Goal: Check status: Check status

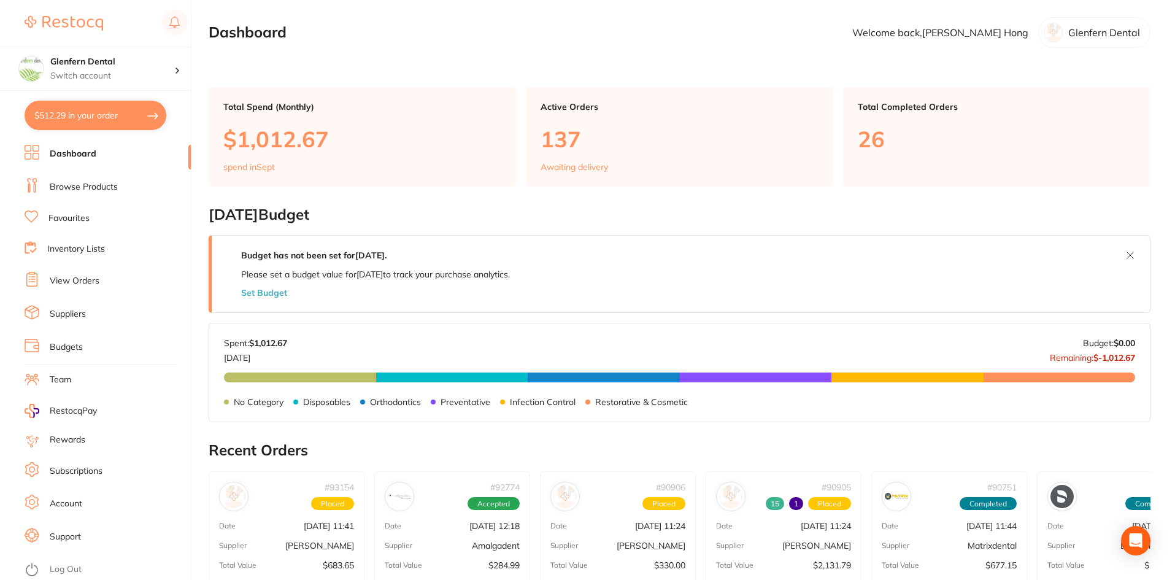
click at [67, 279] on link "View Orders" at bounding box center [75, 281] width 50 height 12
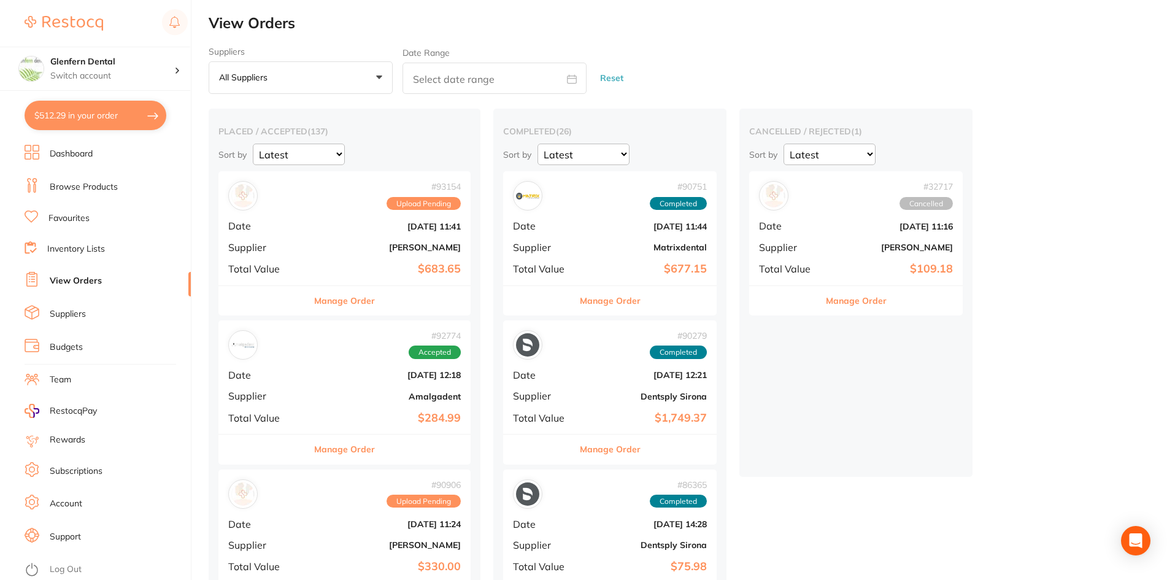
click at [429, 210] on span "Upload Pending" at bounding box center [423, 203] width 74 height 13
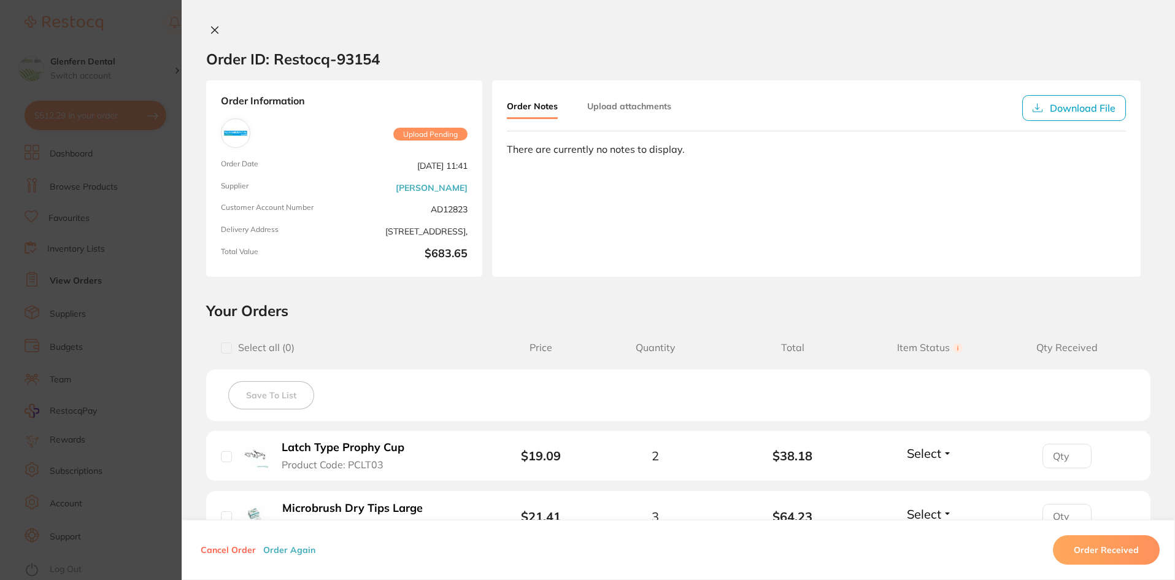
click at [598, 105] on button "Upload attachments" at bounding box center [629, 106] width 84 height 22
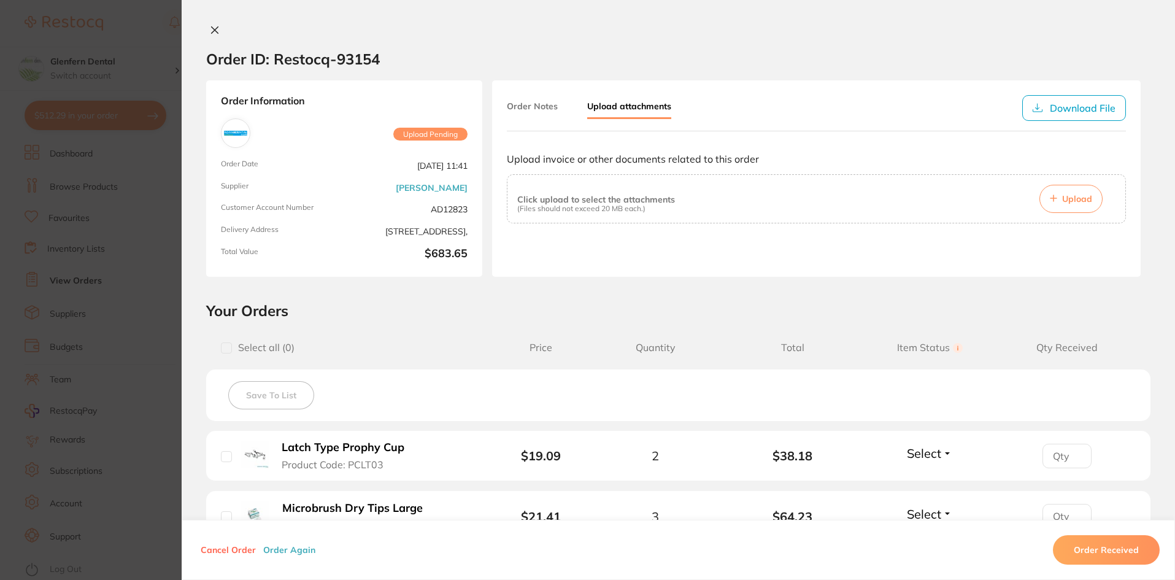
click at [780, 202] on span "Upload" at bounding box center [1077, 198] width 30 height 11
click at [531, 106] on button "Order Notes" at bounding box center [532, 106] width 51 height 22
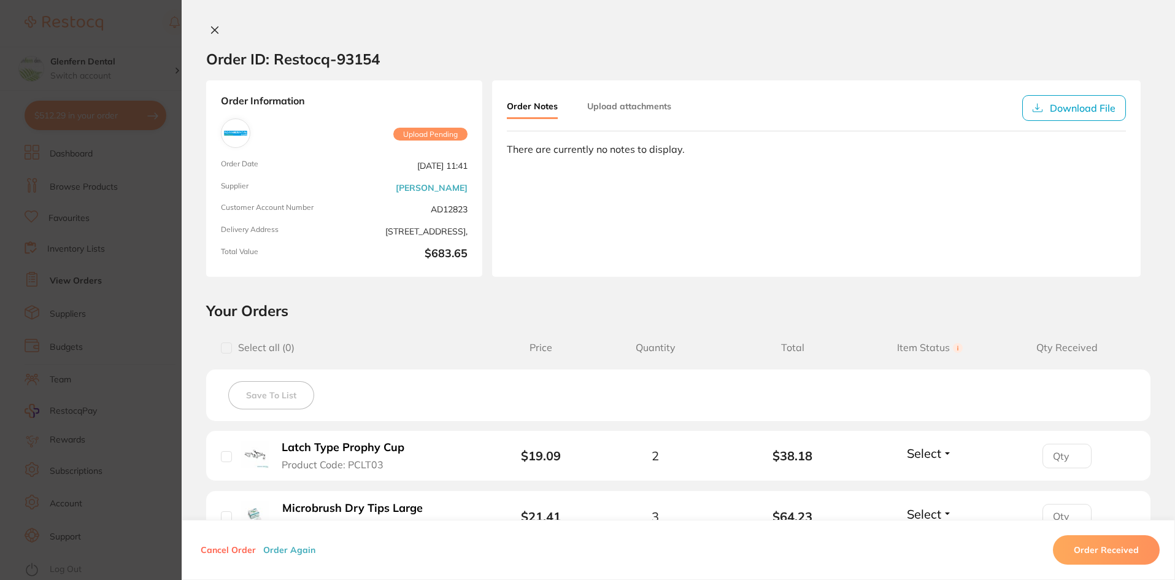
click at [426, 131] on span "Upload Pending" at bounding box center [430, 134] width 74 height 13
click at [212, 29] on icon at bounding box center [215, 30] width 7 height 7
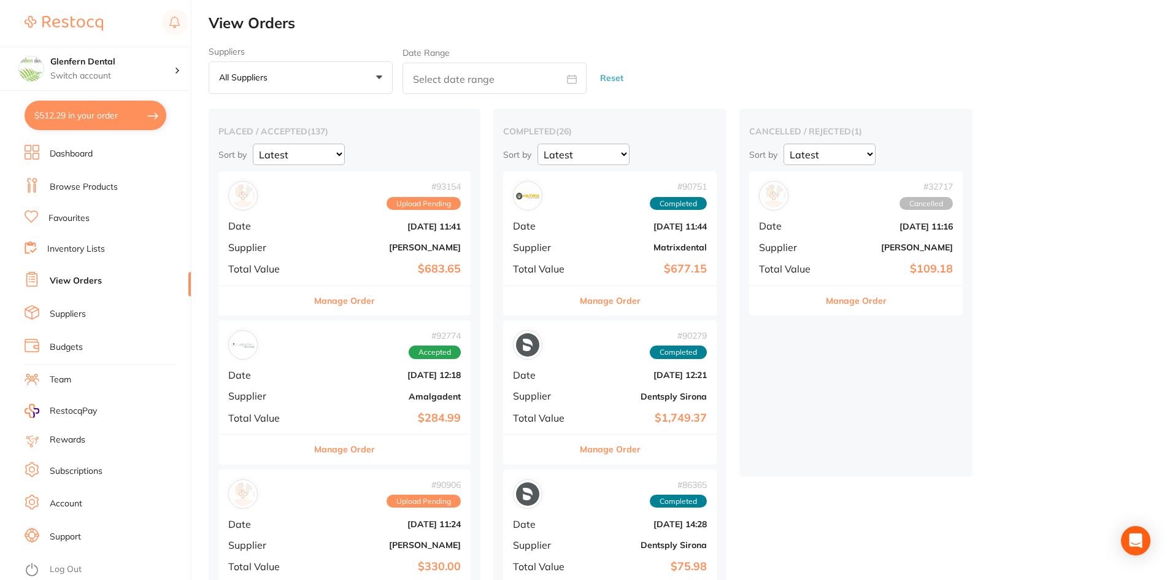
click at [349, 304] on button "Manage Order" at bounding box center [344, 300] width 61 height 29
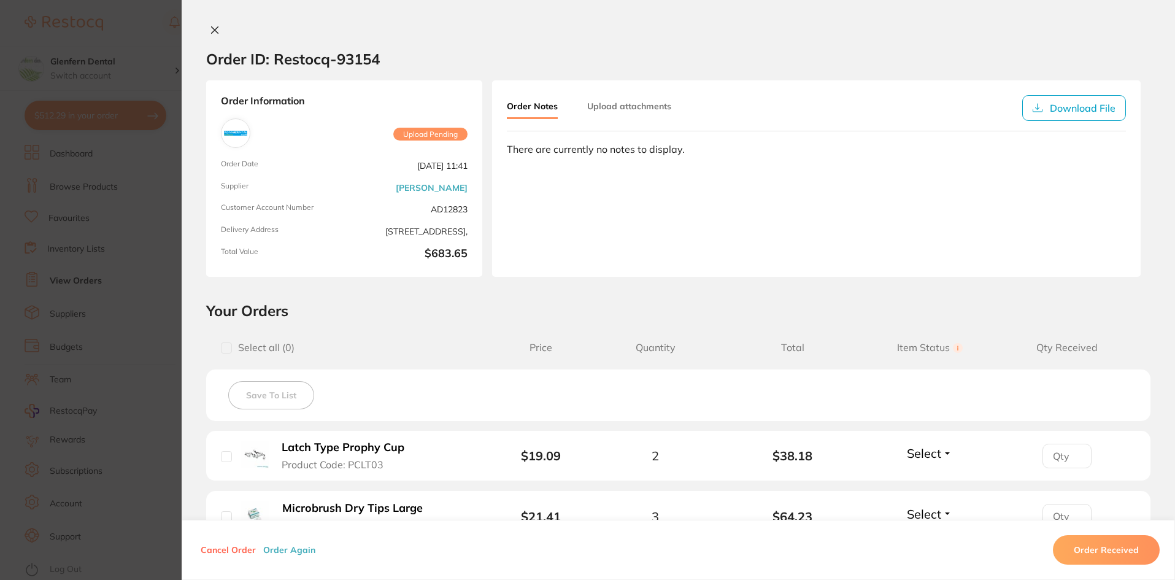
click at [210, 29] on icon at bounding box center [215, 30] width 10 height 10
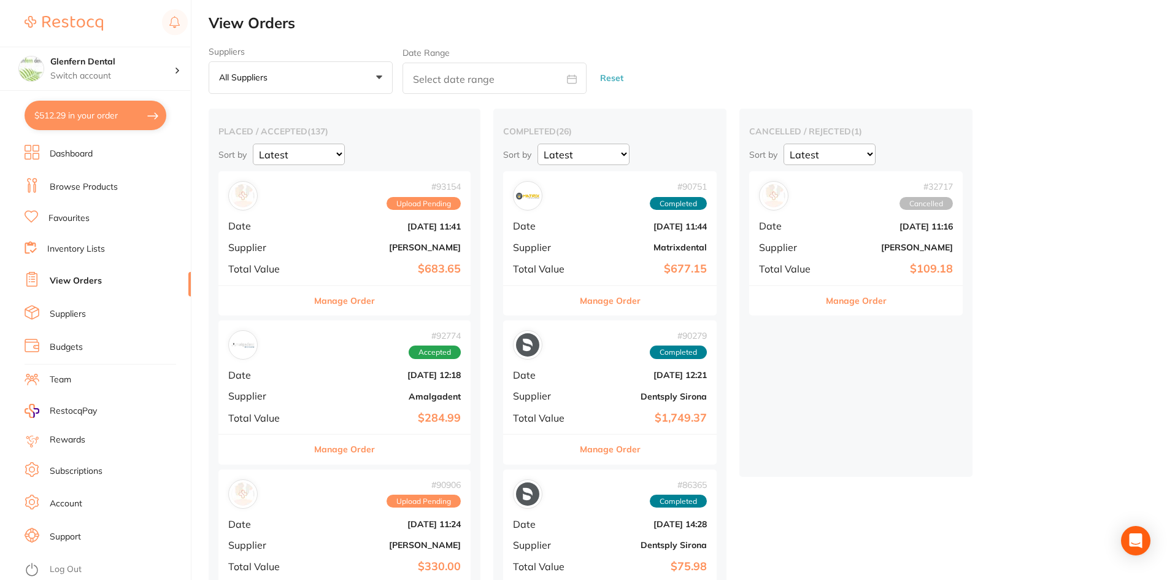
click at [345, 300] on button "Manage Order" at bounding box center [344, 300] width 61 height 29
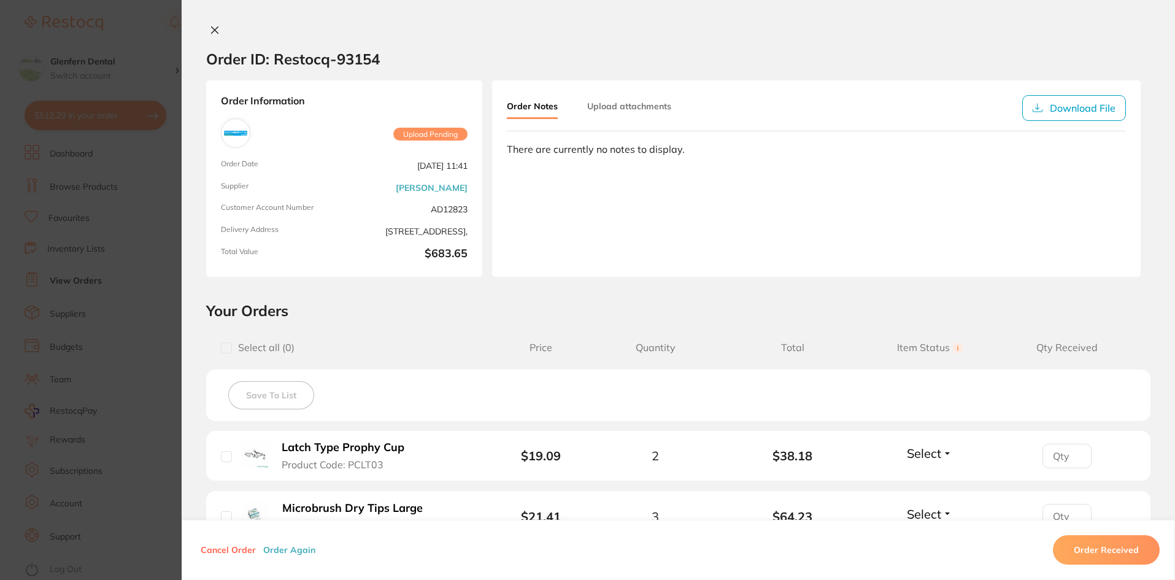
click at [212, 29] on icon at bounding box center [215, 30] width 7 height 7
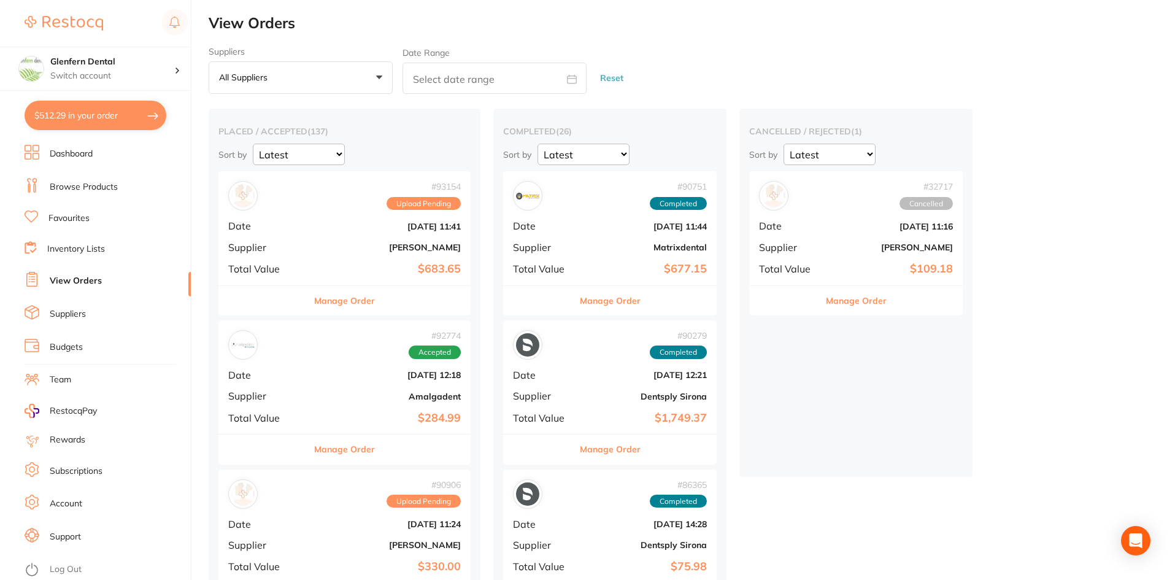
click at [355, 299] on button "Manage Order" at bounding box center [344, 300] width 61 height 29
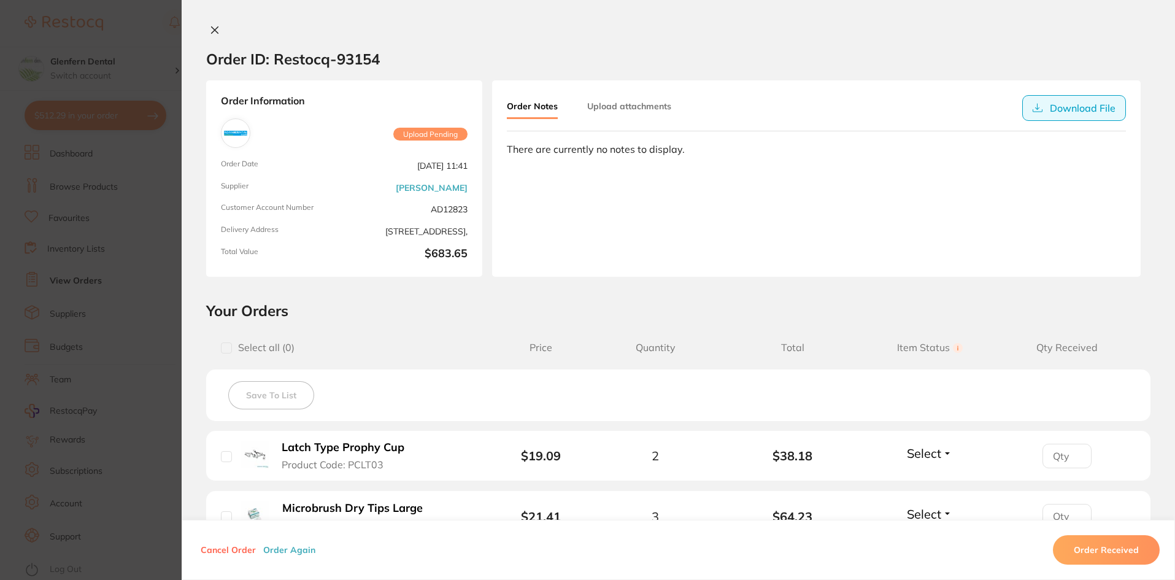
click at [780, 106] on button "Download File" at bounding box center [1074, 108] width 104 height 26
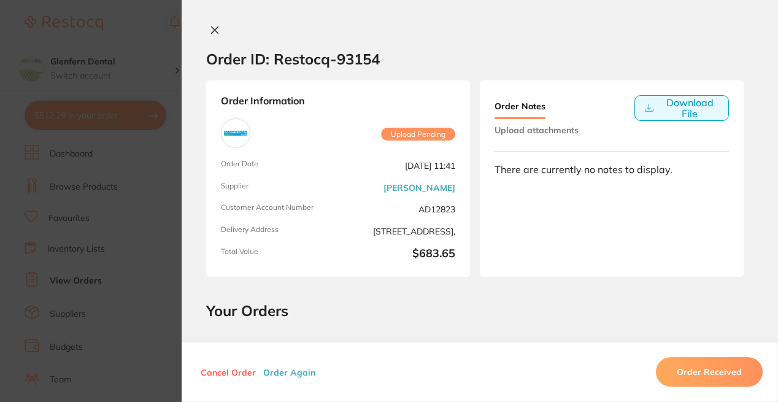
click at [682, 110] on button "Download File" at bounding box center [681, 108] width 94 height 26
click at [214, 33] on icon at bounding box center [215, 30] width 7 height 7
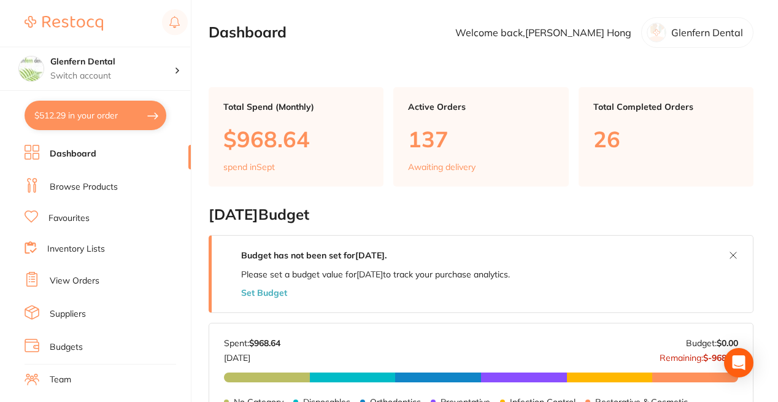
click at [69, 282] on link "View Orders" at bounding box center [75, 281] width 50 height 12
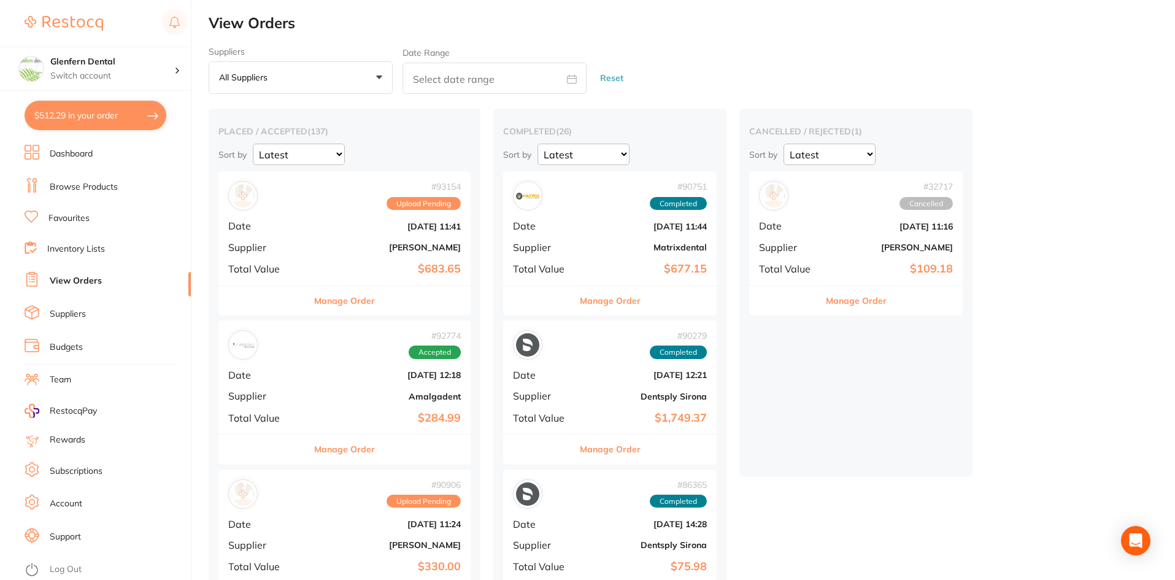
click at [94, 114] on button "$512.29 in your order" at bounding box center [96, 115] width 142 height 29
checkbox input "true"
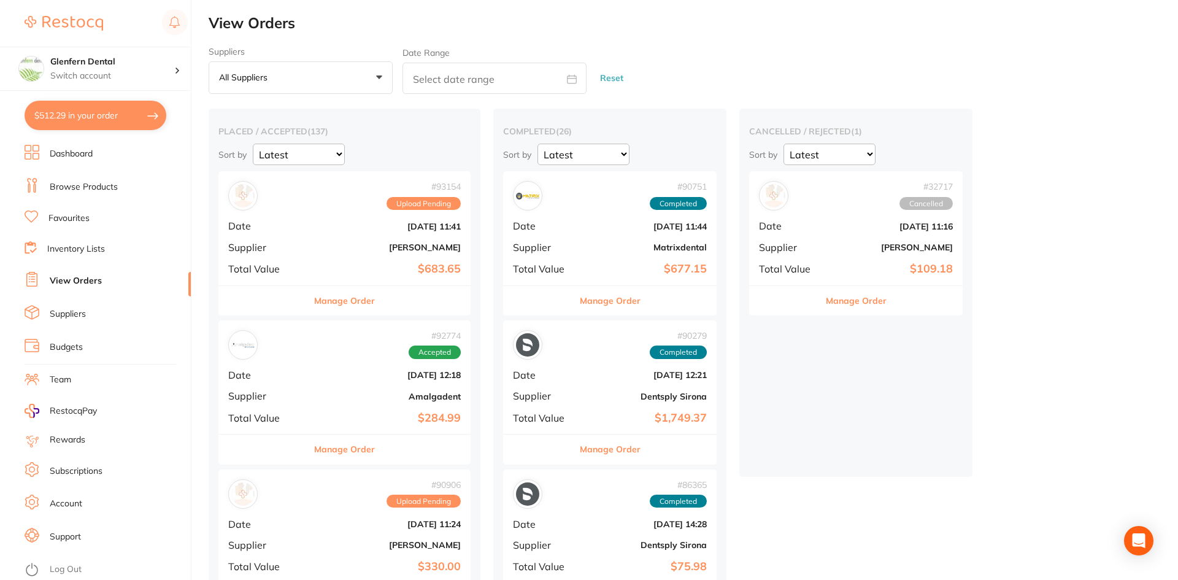
checkbox input "true"
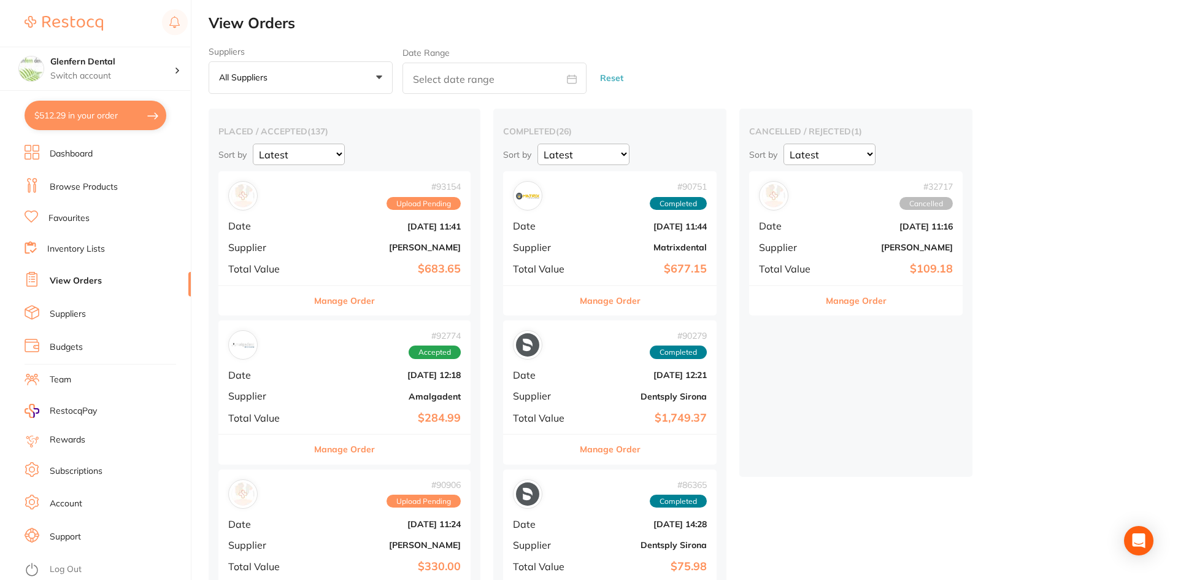
checkbox input "true"
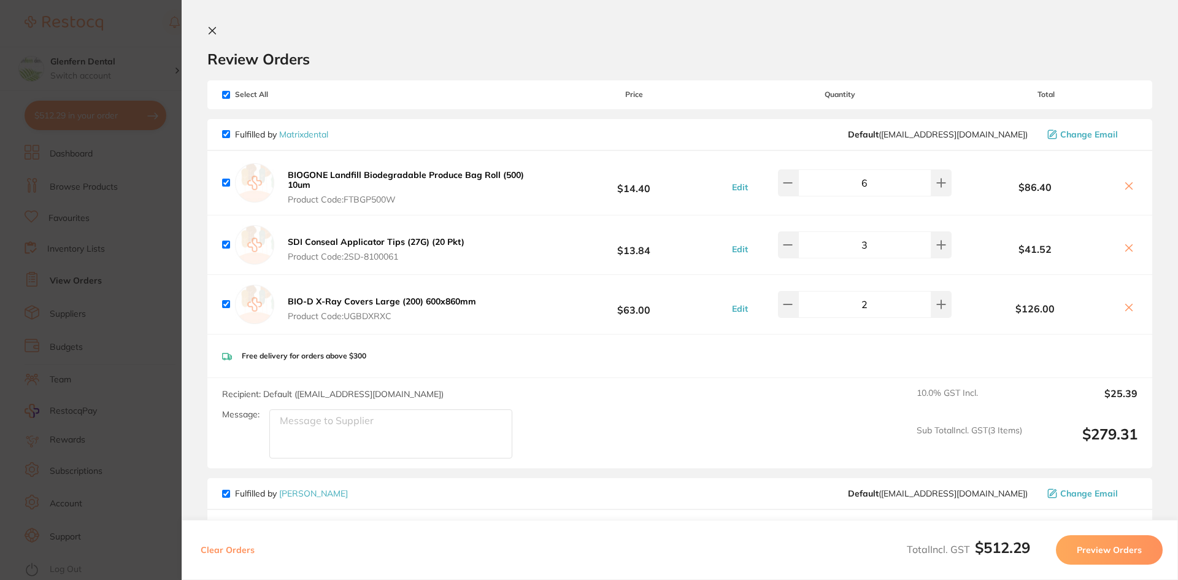
click at [211, 31] on icon at bounding box center [212, 31] width 7 height 7
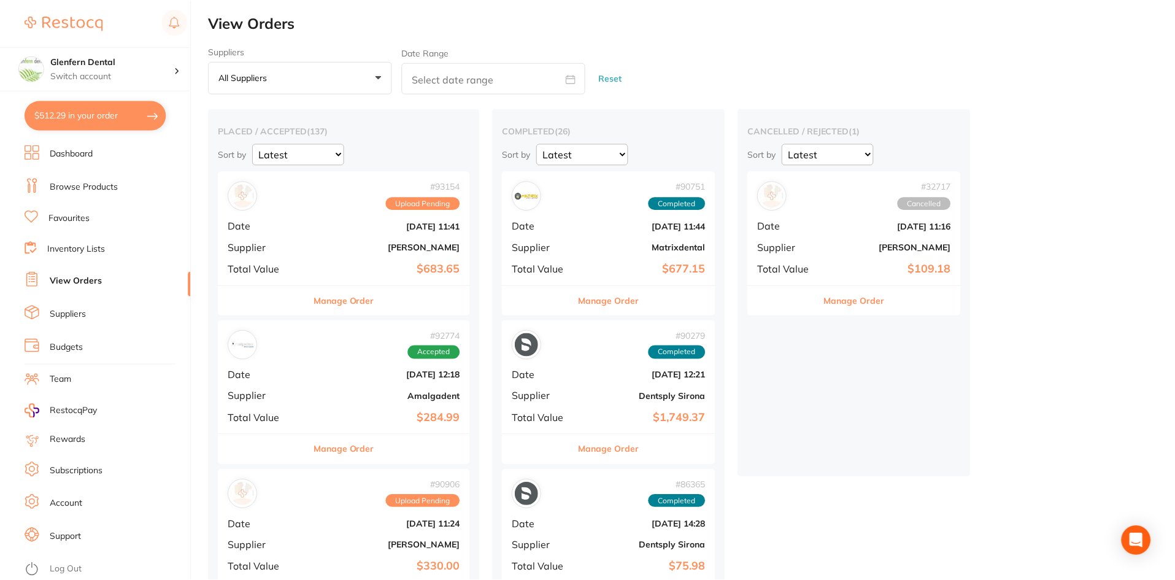
scroll to position [1, 0]
click at [68, 280] on link "View Orders" at bounding box center [76, 281] width 52 height 12
click at [82, 279] on link "View Orders" at bounding box center [76, 281] width 52 height 12
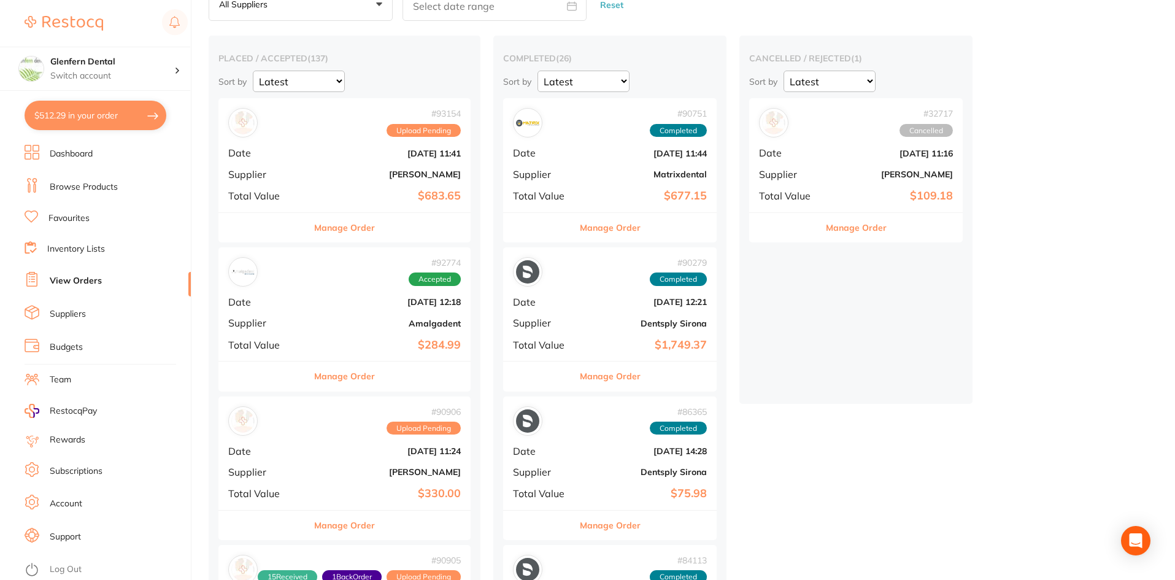
scroll to position [184, 0]
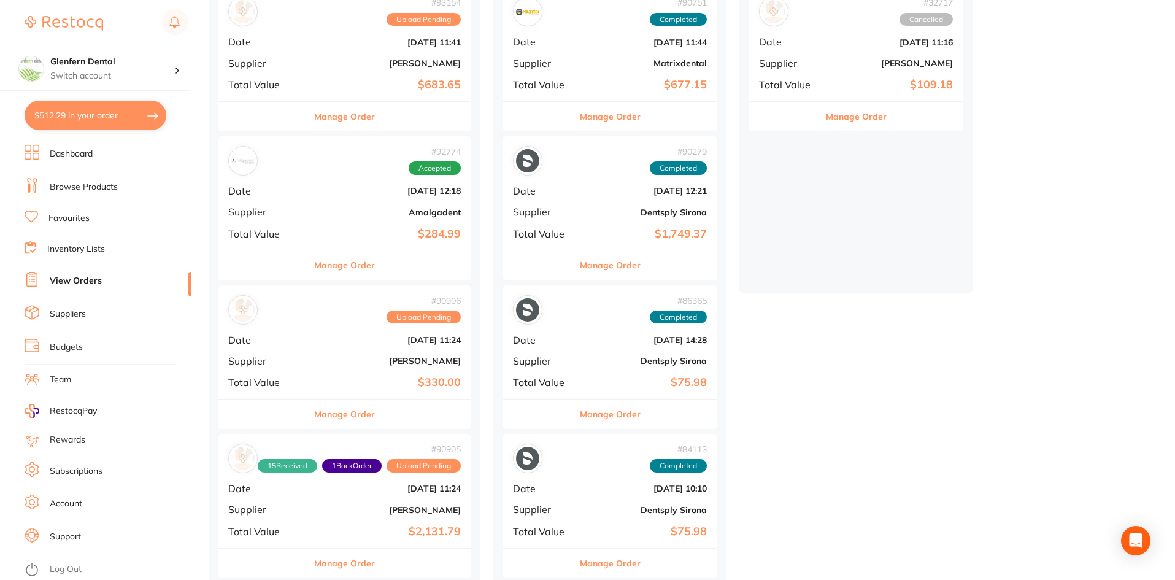
click at [345, 401] on button "Manage Order" at bounding box center [344, 413] width 61 height 29
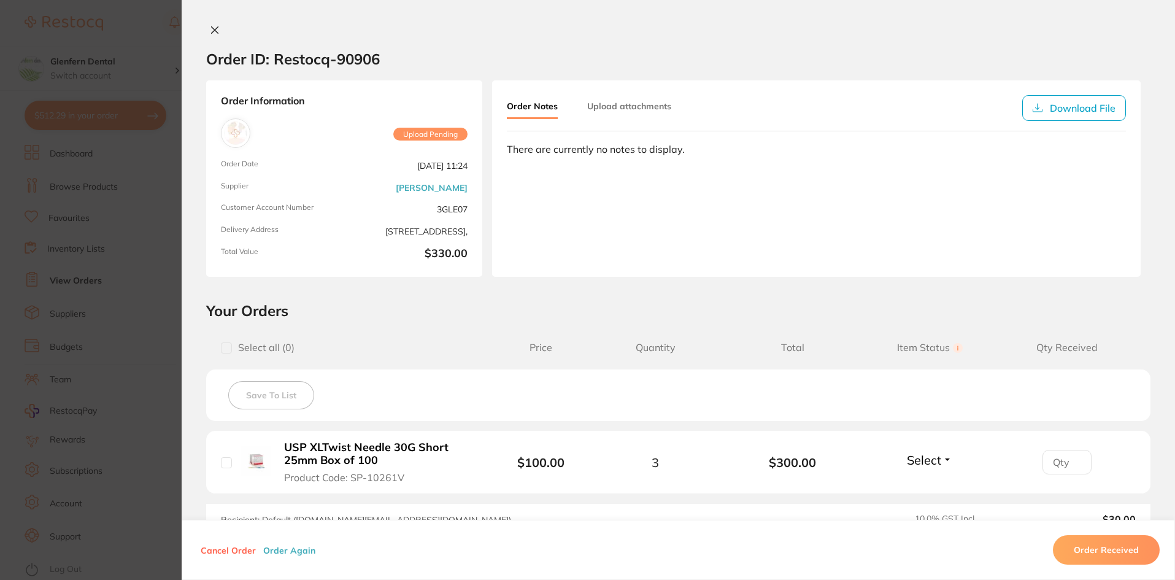
scroll to position [429, 0]
click at [212, 32] on icon at bounding box center [215, 30] width 7 height 7
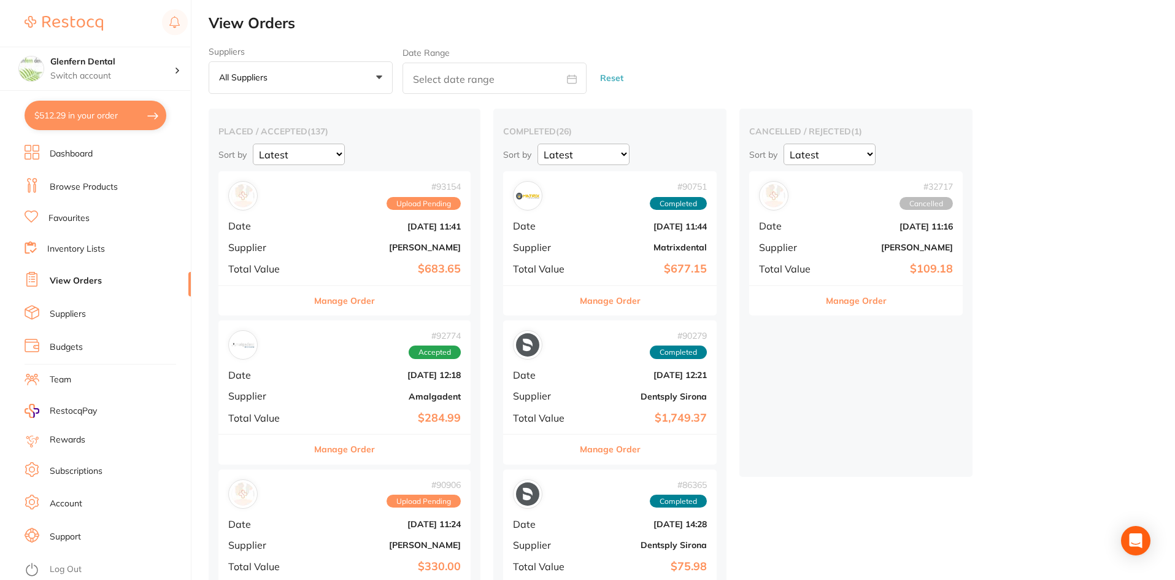
click at [359, 298] on button "Manage Order" at bounding box center [344, 300] width 61 height 29
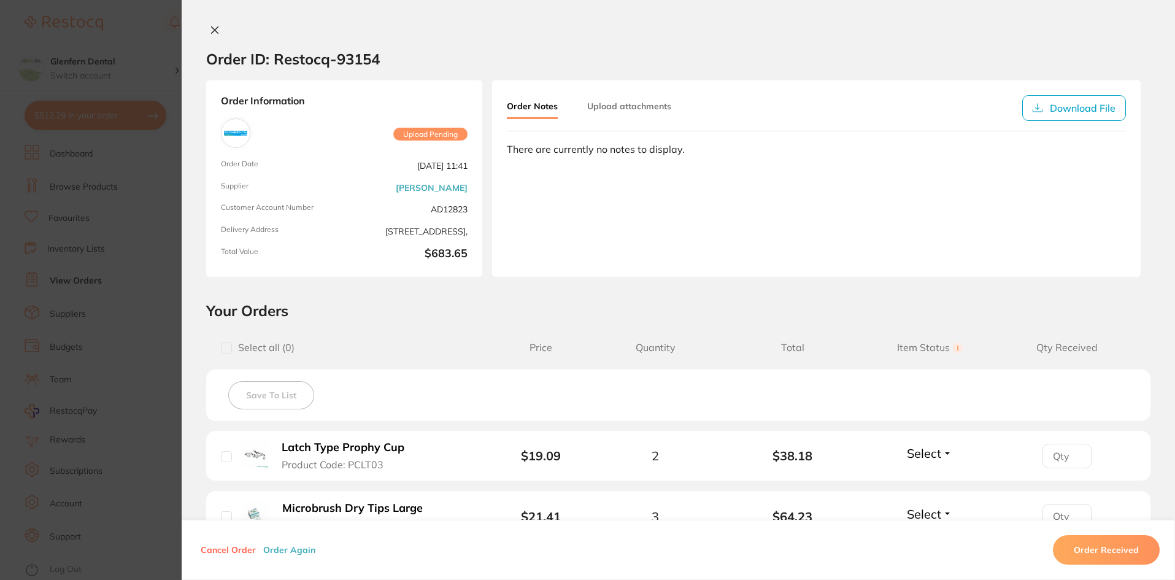
click at [212, 28] on icon at bounding box center [215, 30] width 7 height 7
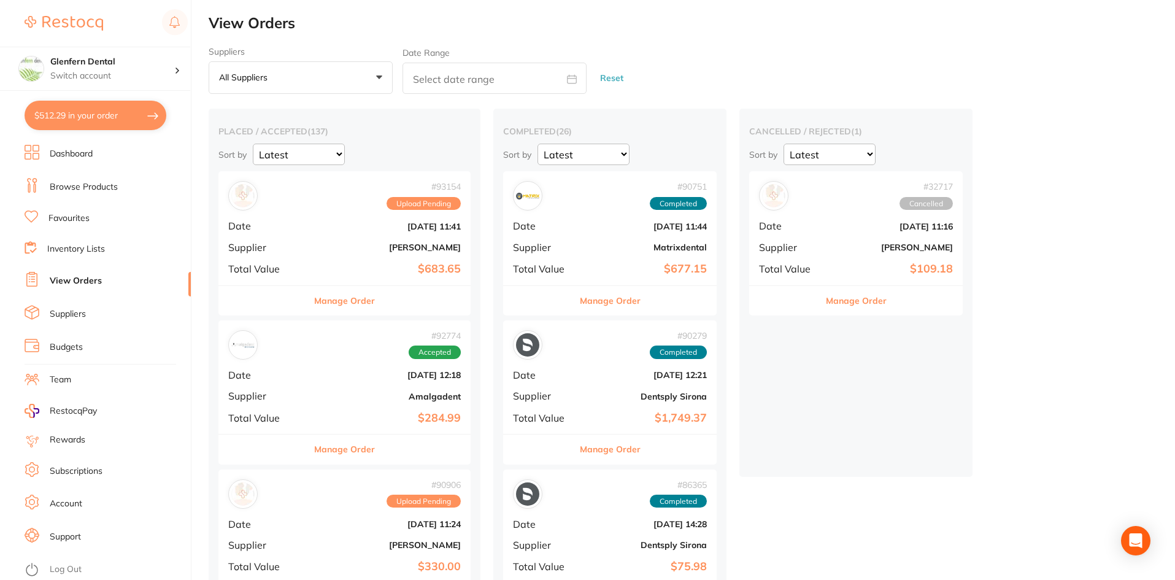
click at [339, 304] on button "Manage Order" at bounding box center [344, 300] width 61 height 29
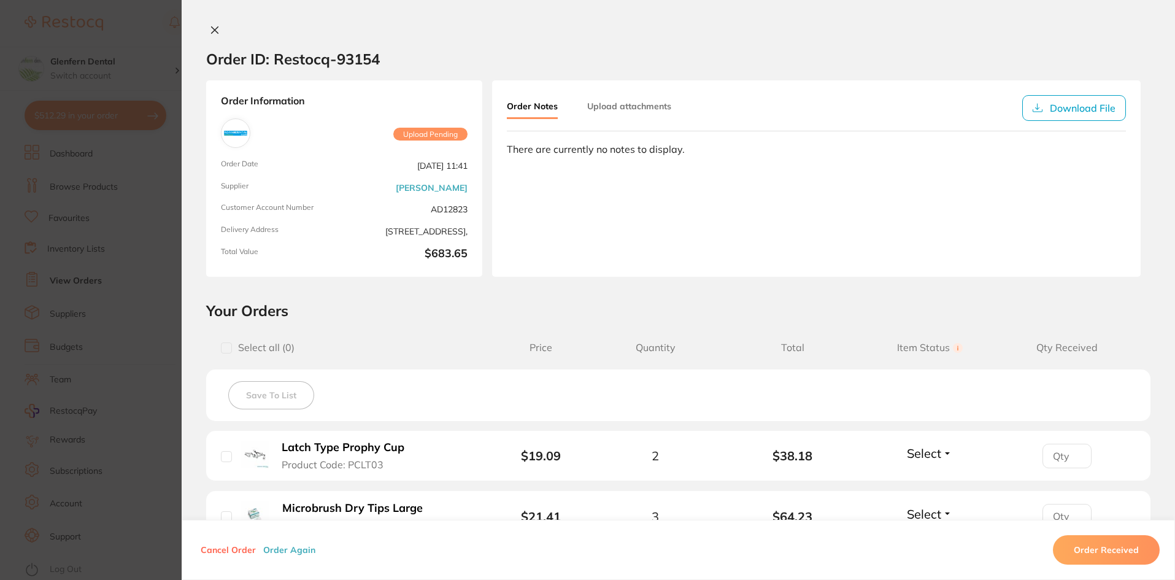
click at [210, 37] on button at bounding box center [214, 31] width 17 height 13
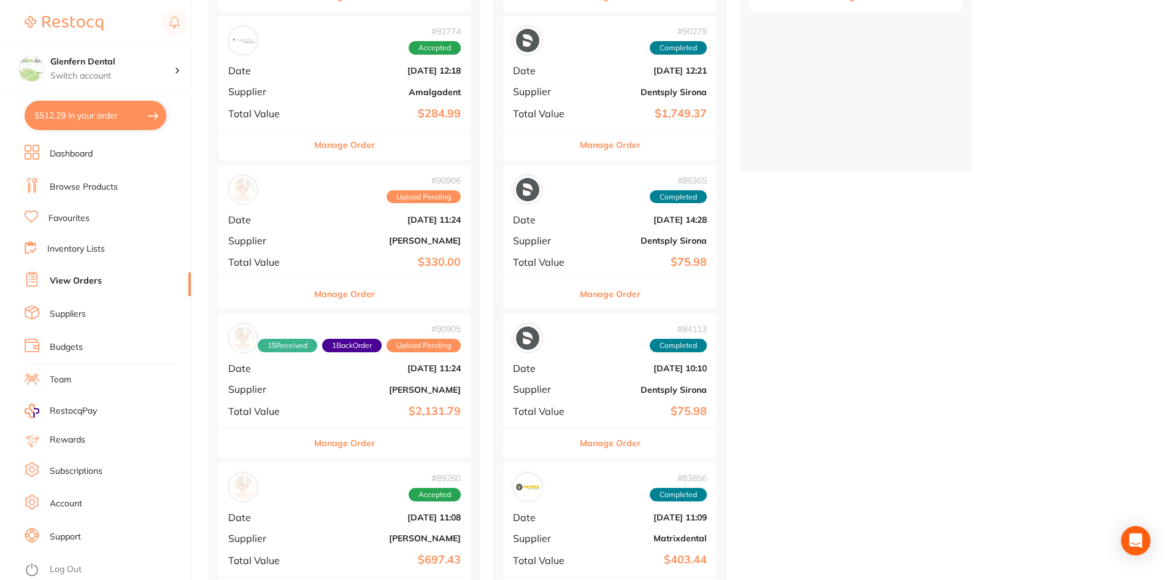
scroll to position [307, 0]
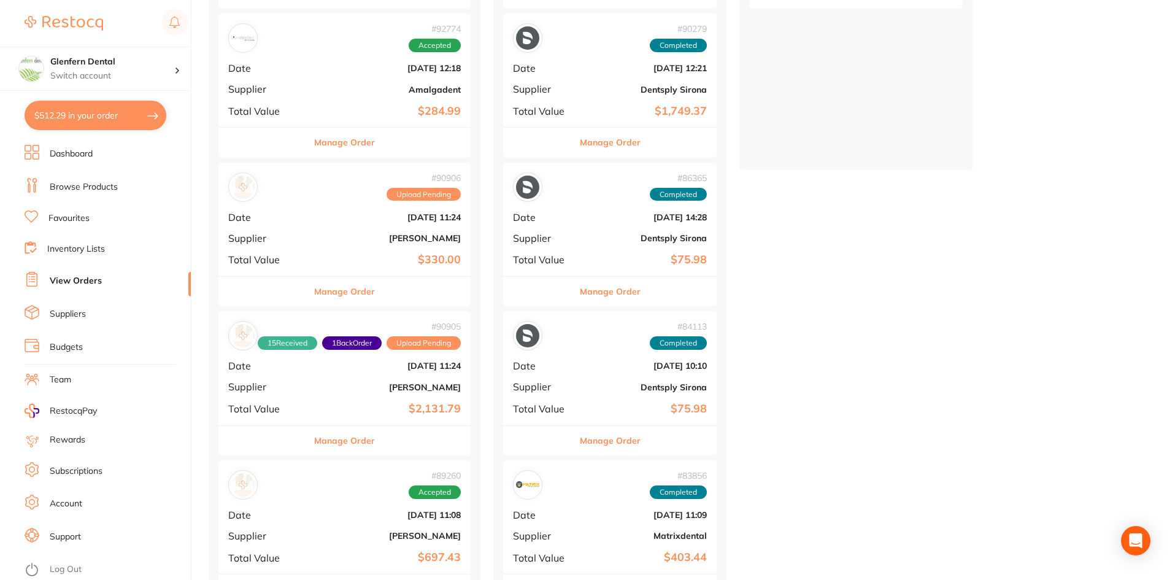
click at [331, 288] on button "Manage Order" at bounding box center [344, 291] width 61 height 29
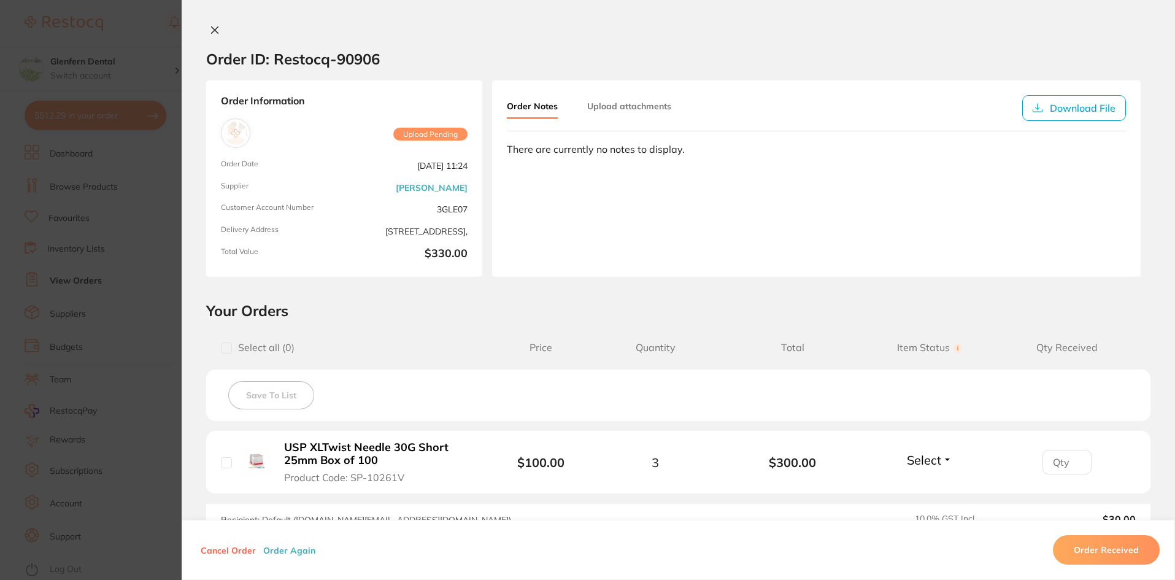
click at [210, 31] on icon at bounding box center [215, 30] width 10 height 10
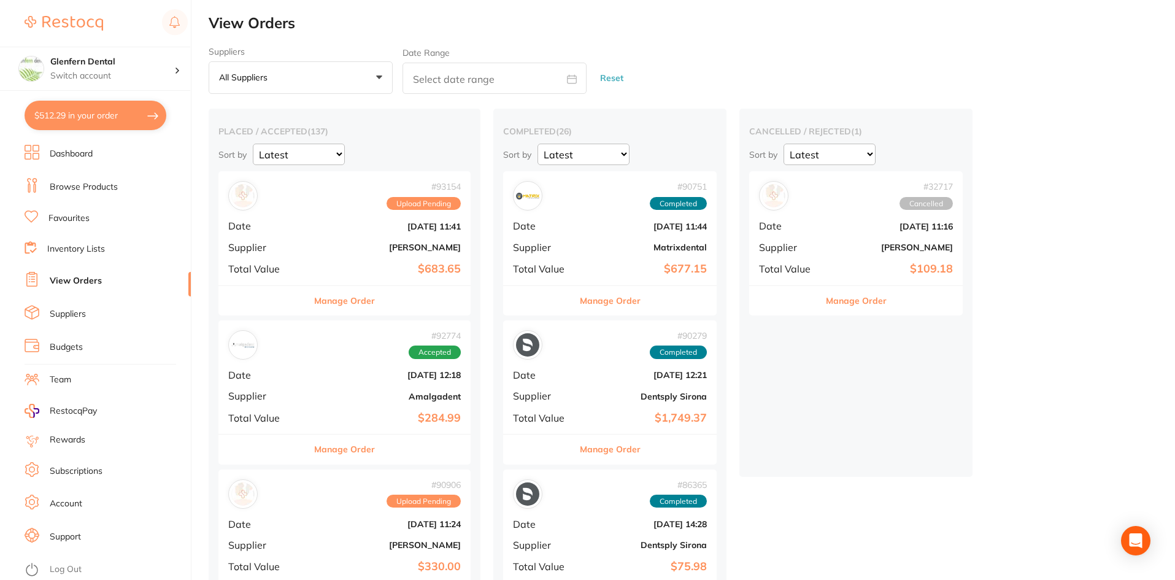
click at [101, 114] on button "$512.29 in your order" at bounding box center [96, 115] width 142 height 29
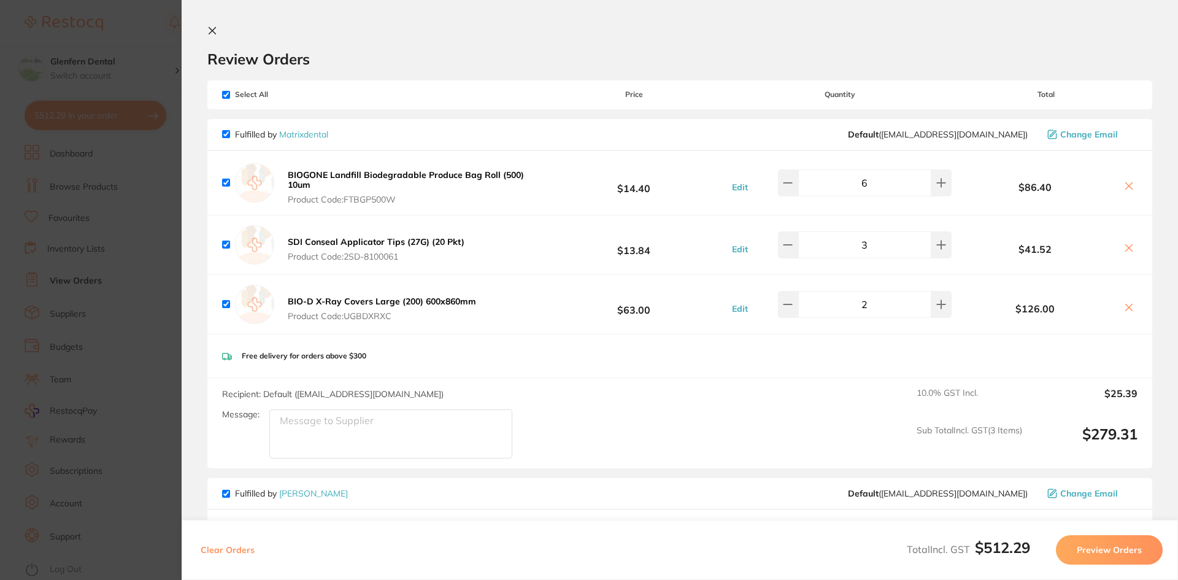
click at [121, 113] on section "Update RRP Set your pre negotiated price for this item. Item Agreed RRP (excl. …" at bounding box center [589, 290] width 1178 height 580
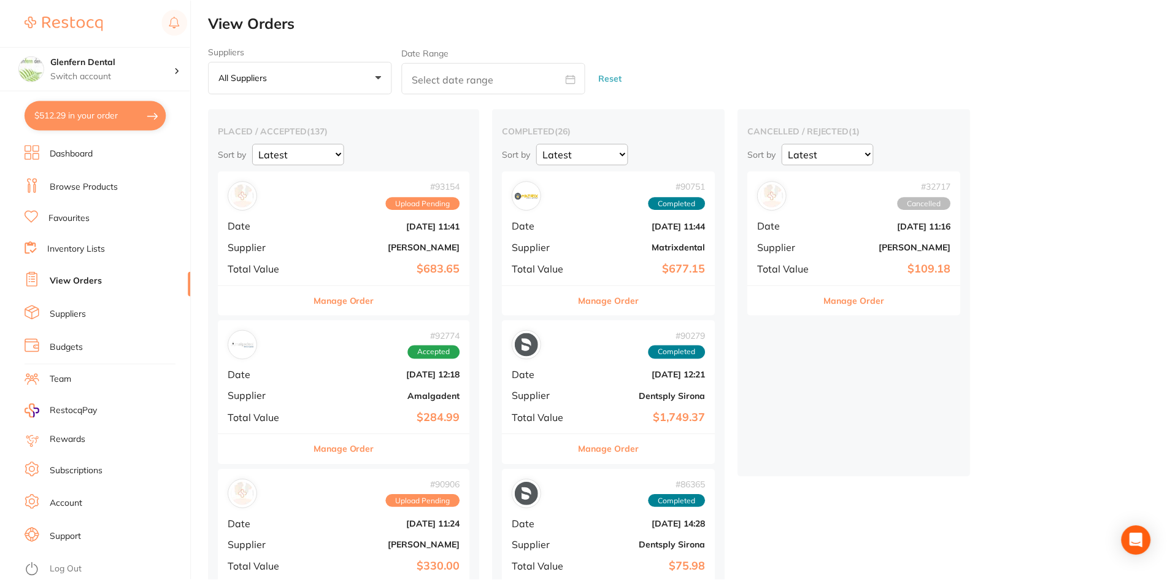
scroll to position [1, 0]
click at [121, 113] on button "$512.29 in your order" at bounding box center [96, 115] width 142 height 29
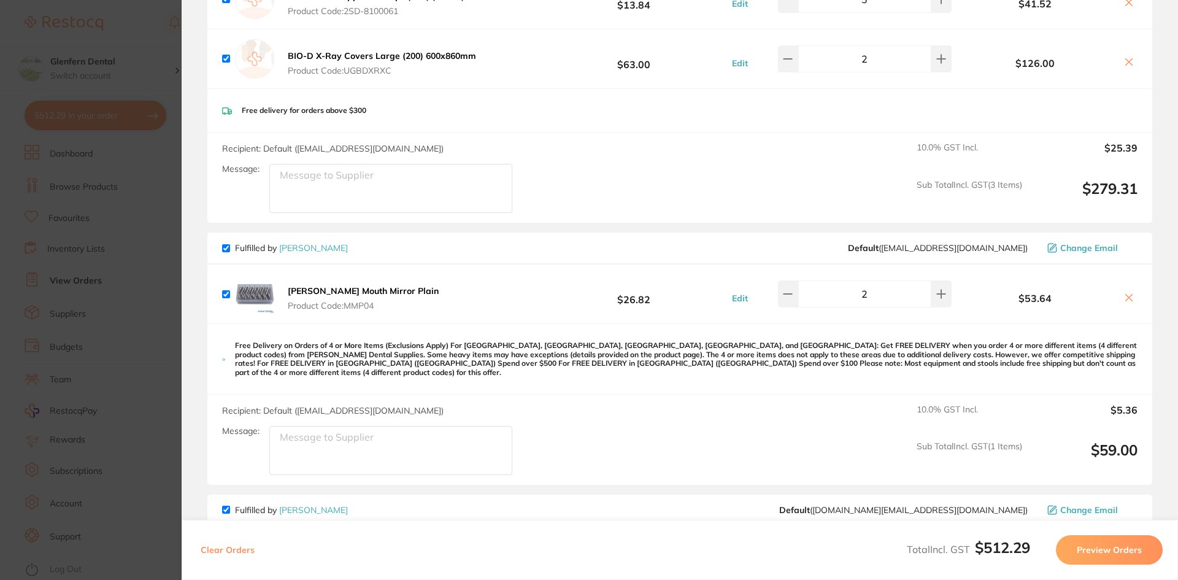
scroll to position [307, 0]
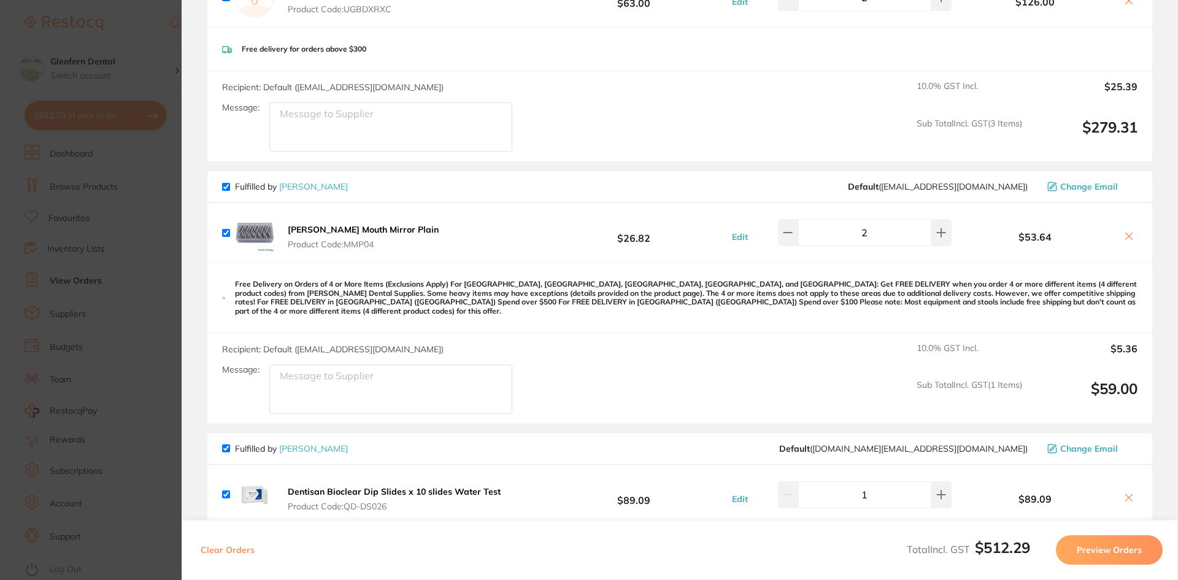
click at [780, 236] on icon at bounding box center [1129, 235] width 7 height 7
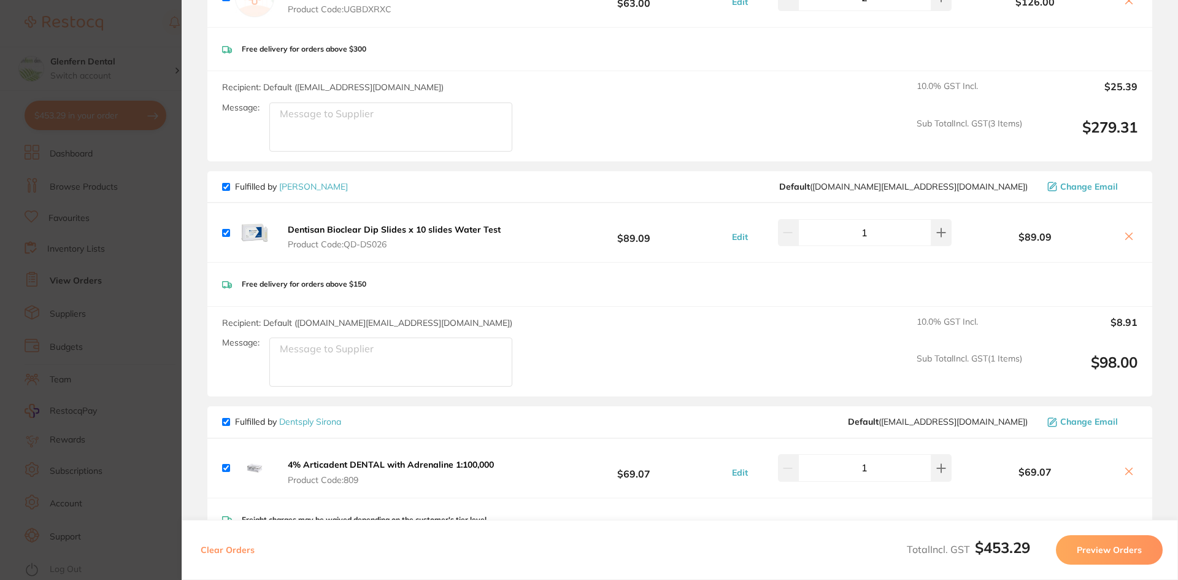
checkbox input "true"
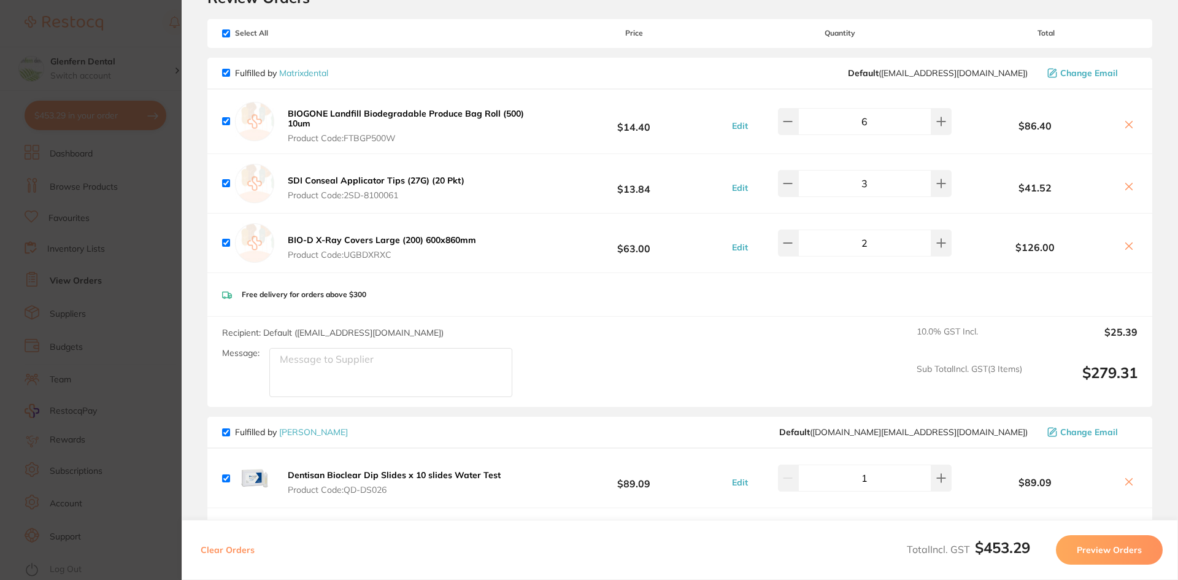
scroll to position [0, 0]
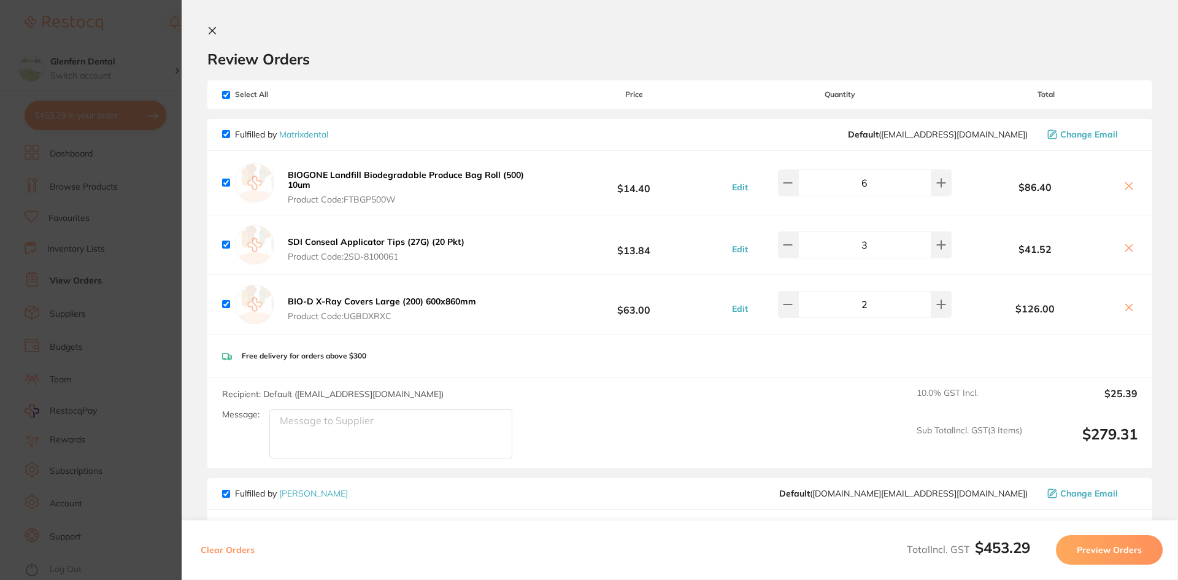
click at [216, 32] on icon at bounding box center [212, 31] width 10 height 10
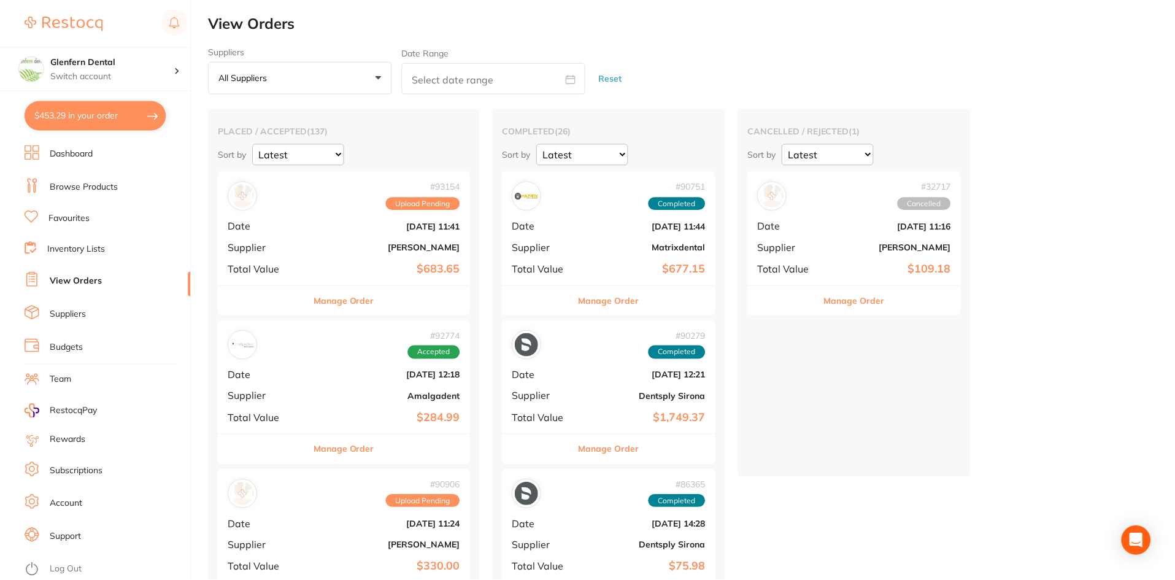
scroll to position [1, 0]
